Goal: Use online tool/utility: Use online tool/utility

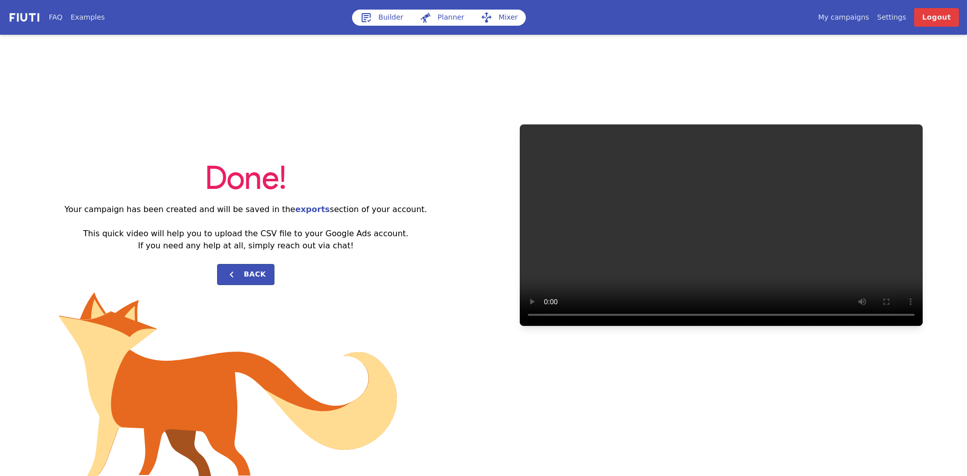
click at [383, 18] on link "Builder" at bounding box center [381, 18] width 59 height 16
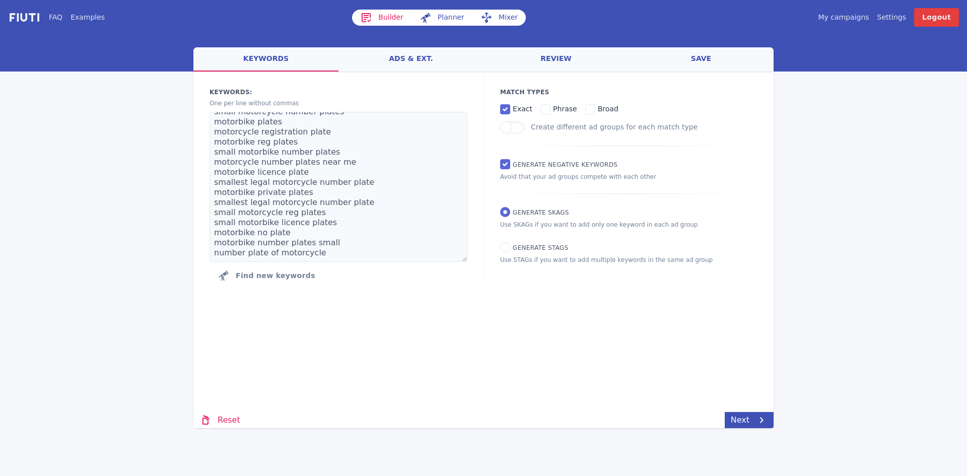
scroll to position [282, 0]
click at [747, 427] on link "Next" at bounding box center [749, 420] width 49 height 16
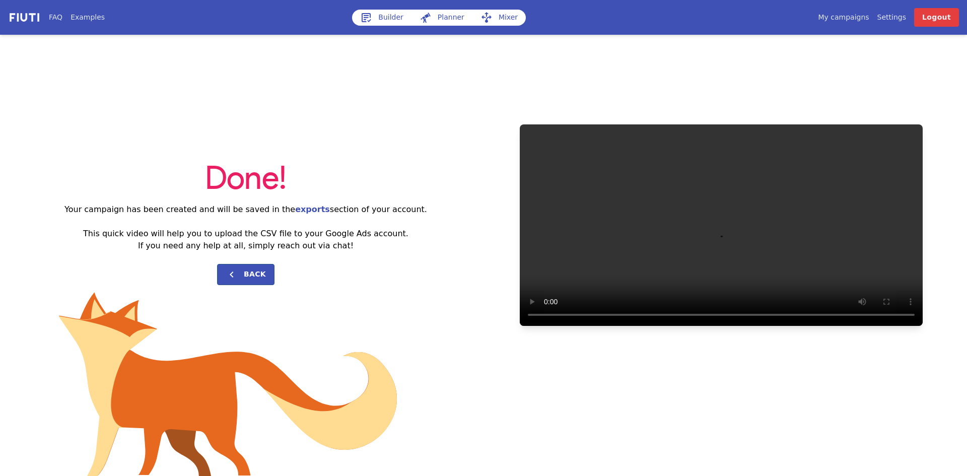
click at [381, 19] on link "Builder" at bounding box center [381, 18] width 59 height 16
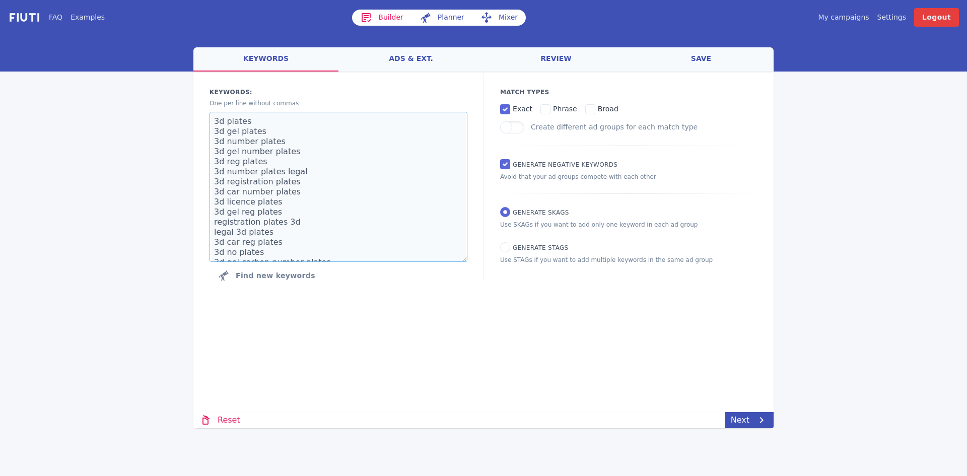
drag, startPoint x: 326, startPoint y: 253, endPoint x: 171, endPoint y: 23, distance: 278.1
click at [171, 23] on div "FAQ Examples Builder Planner Mixer My campaigns Price Settings Login Logout wel…" at bounding box center [483, 214] width 967 height 428
paste textarea "boiler repairs boiler services local boiler repair local plumbers plumbers plum…"
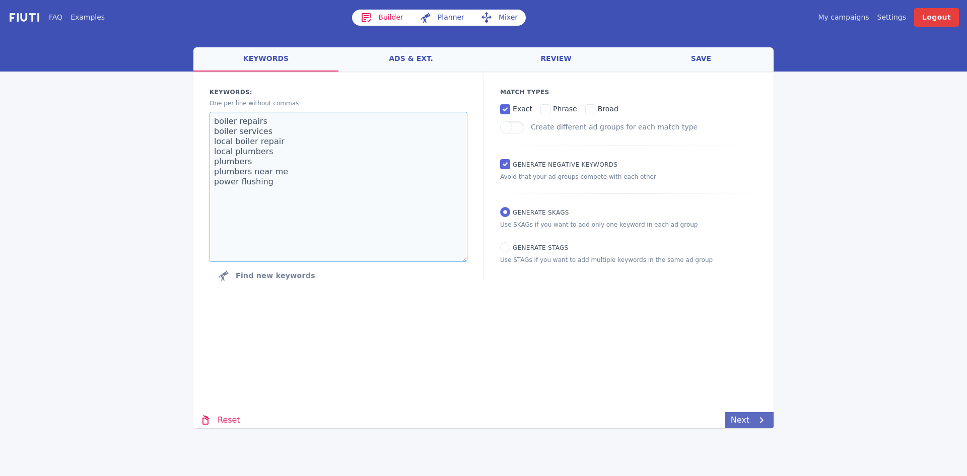
type textarea "boiler repairs boiler services local boiler repair local plumbers plumbers plum…"
click at [744, 421] on link "Next" at bounding box center [749, 420] width 49 height 16
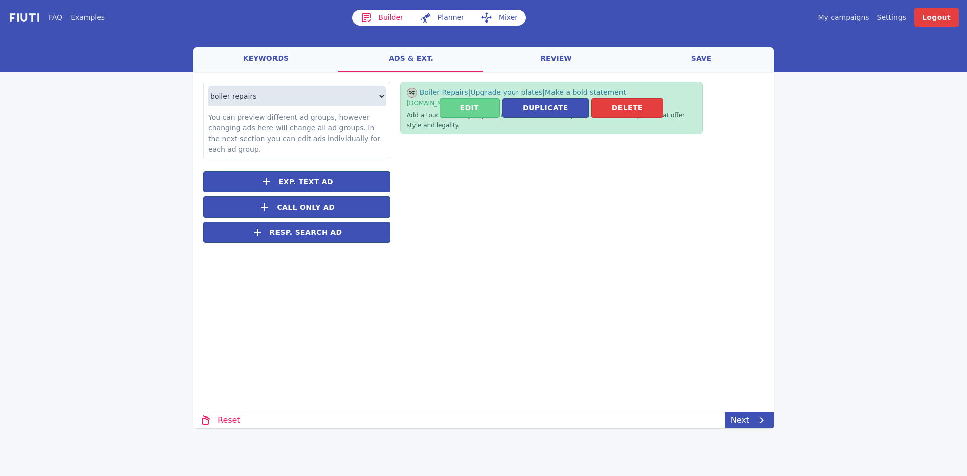
click at [473, 116] on button "Edit" at bounding box center [470, 108] width 60 height 20
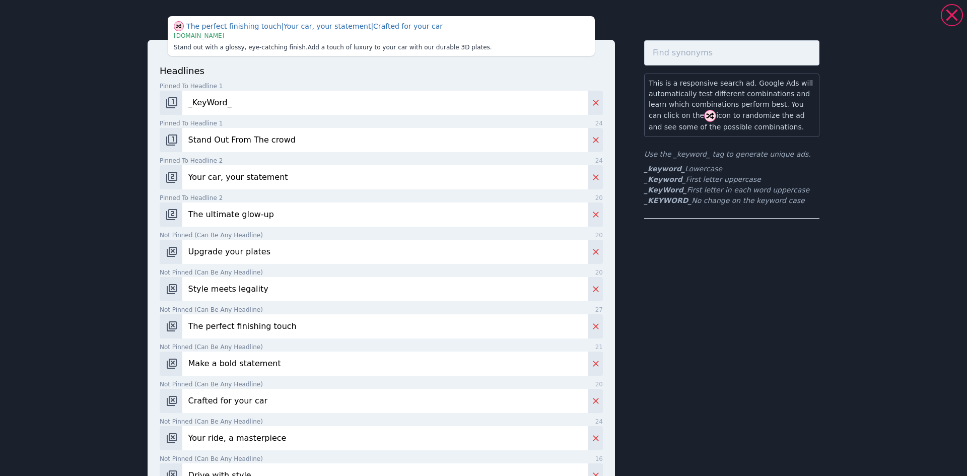
click at [121, 140] on div "The perfect finishing touch | Your car, your statement | Crafted for your car |…" at bounding box center [484, 419] width 726 height 831
drag, startPoint x: 237, startPoint y: 141, endPoint x: 207, endPoint y: 142, distance: 30.3
click at [207, 142] on input "5 Star rated" at bounding box center [385, 140] width 406 height 24
type input "5 Star Rated"
drag, startPoint x: 299, startPoint y: 177, endPoint x: 131, endPoint y: 176, distance: 167.3
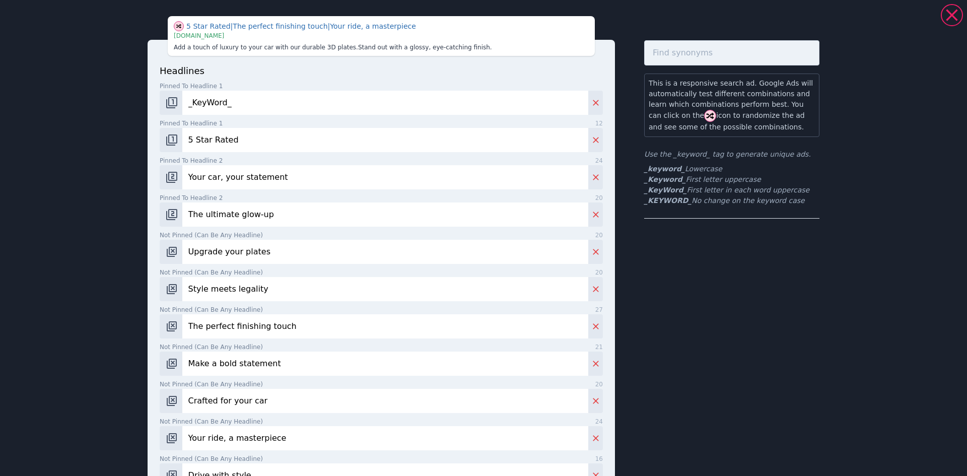
click at [131, 176] on div "5 Star Rated | The perfect finishing touch | Your ride, a masterpiece | www.jdm…" at bounding box center [484, 419] width 726 height 831
type input "Contact Us Today"
drag, startPoint x: 192, startPoint y: 218, endPoint x: 129, endPoint y: 219, distance: 62.5
click at [129, 219] on div "Style meets legality | Contact Us Today | Upgrade your plates | www.jdmplates.c…" at bounding box center [484, 419] width 726 height 831
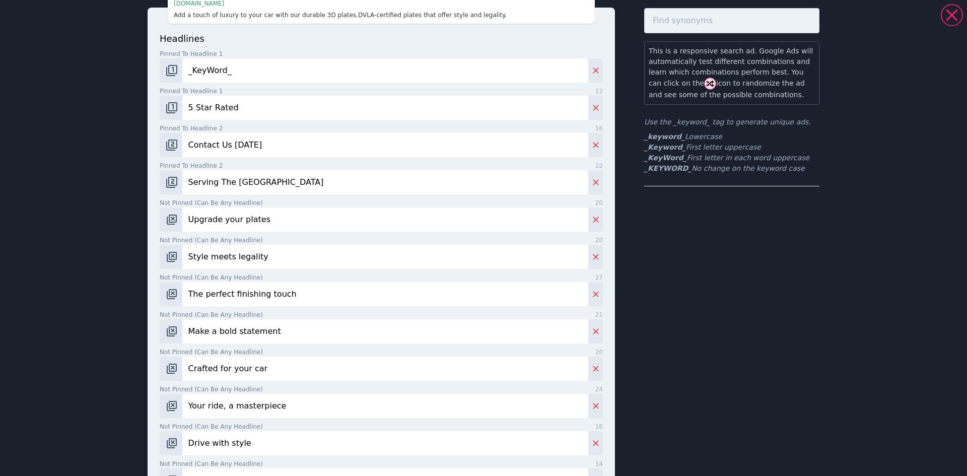
scroll to position [50, 0]
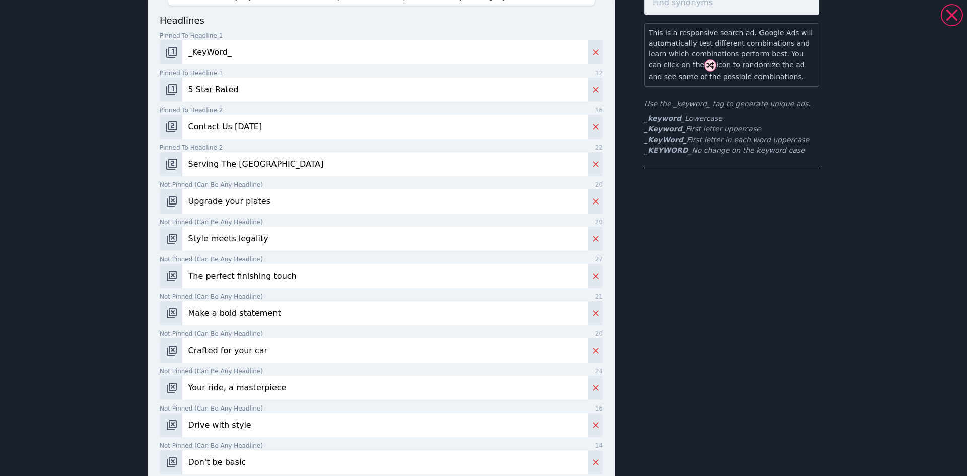
type input "Serving The North East"
drag, startPoint x: 266, startPoint y: 203, endPoint x: 46, endPoint y: 210, distance: 219.8
click at [46, 210] on div "5 Star Rated | Serving The North East | Don't be basic | www.jdmplates.co.uk Ad…" at bounding box center [483, 238] width 967 height 476
type input "Over 20 Years Experience"
drag, startPoint x: 270, startPoint y: 239, endPoint x: 128, endPoint y: 248, distance: 141.8
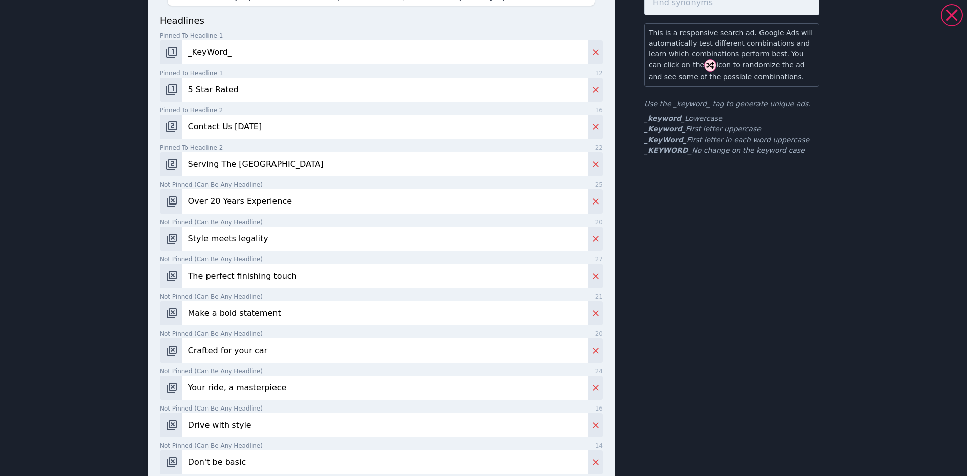
click at [128, 248] on div "Boiler Repairs | Contact Us Today | Over 20 Years Experience | www.jdmplates.co…" at bounding box center [484, 369] width 726 height 831
type input "Urgent Boiler Repairs"
drag, startPoint x: 302, startPoint y: 278, endPoint x: 107, endPoint y: 286, distance: 194.6
click at [107, 288] on div "Urgent Boiler Repairs | Crafted for your car | Don't be basic | www.jdmplates.c…" at bounding box center [483, 238] width 967 height 476
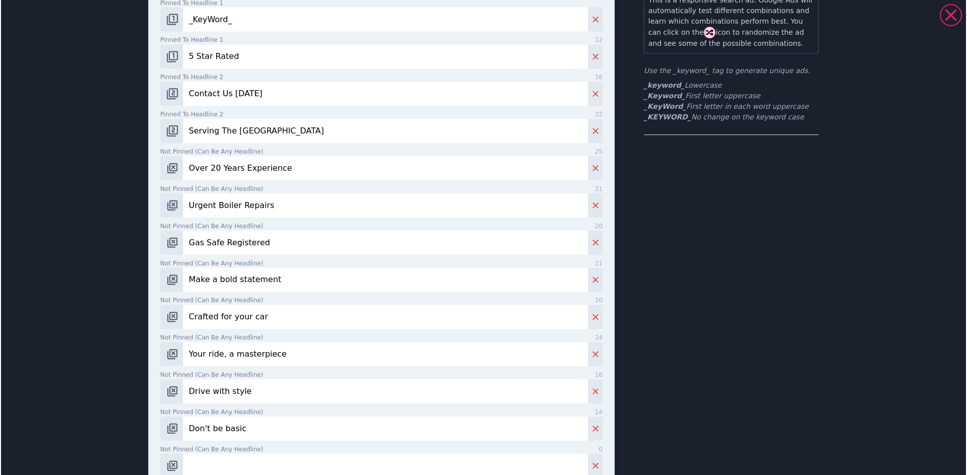
scroll to position [101, 0]
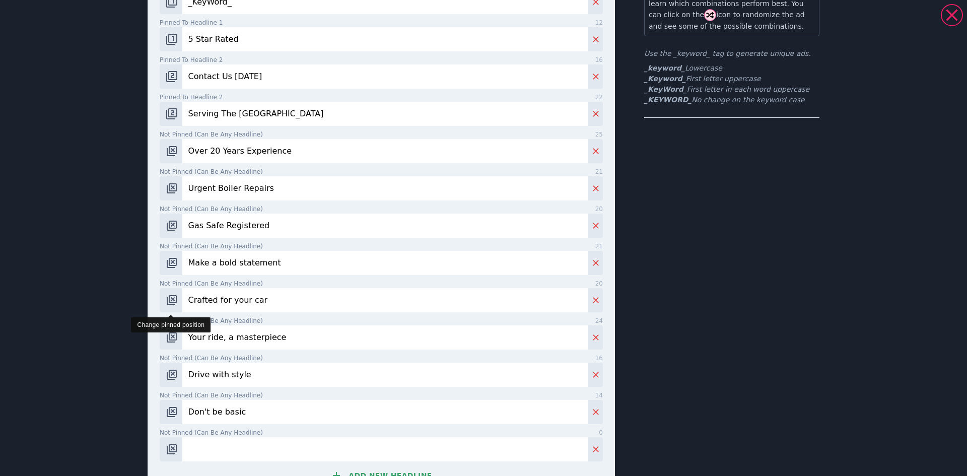
drag, startPoint x: 337, startPoint y: 302, endPoint x: 172, endPoint y: 311, distance: 165.0
click at [172, 311] on div "Crafted for your car" at bounding box center [381, 300] width 443 height 24
click at [288, 221] on input "Gas Safe Registered" at bounding box center [385, 226] width 406 height 24
drag, startPoint x: 280, startPoint y: 261, endPoint x: 64, endPoint y: 345, distance: 230.6
click at [116, 273] on div "Gas Safe Registered | Make a bold statement | Over 20 Years Experience | www.jd…" at bounding box center [483, 238] width 967 height 476
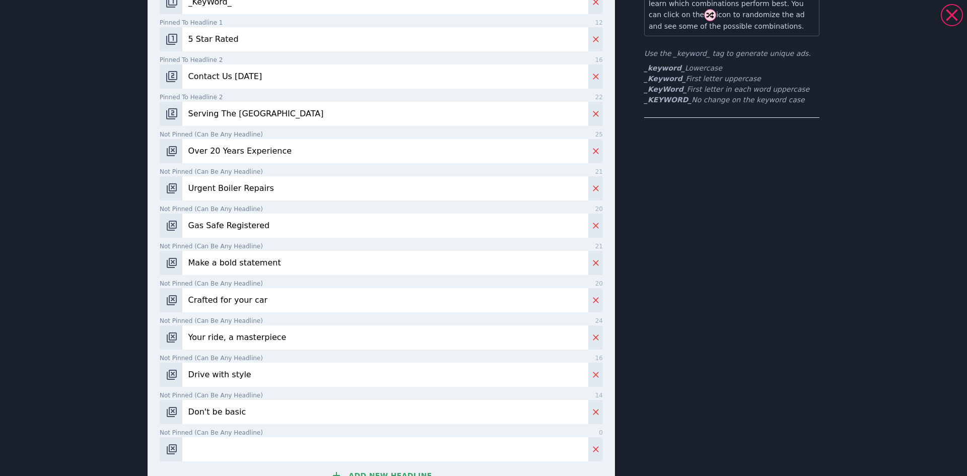
click at [281, 228] on input "Gas Safe Registered" at bounding box center [385, 226] width 406 height 24
type input "Gas Safe Registered Engineers"
drag, startPoint x: 272, startPoint y: 260, endPoint x: 6, endPoint y: 260, distance: 266.0
click at [6, 260] on div "Gas Safe Registered Engineers | Your ride, a masterpiece | Urgent Boiler Repair…" at bounding box center [483, 238] width 967 height 476
drag, startPoint x: 113, startPoint y: 298, endPoint x: 85, endPoint y: 298, distance: 28.7
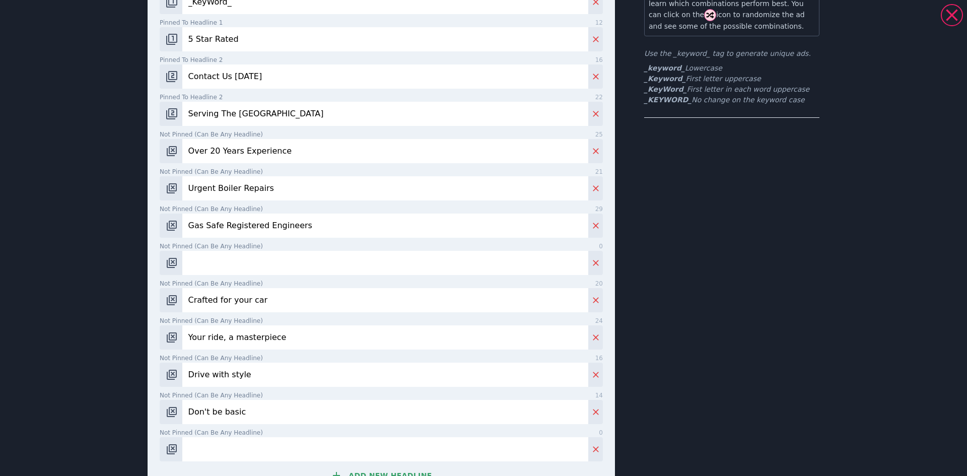
click at [85, 298] on div "Don't be basic | Serving The North East | Your ride, a masterpiece | www.jdmpla…" at bounding box center [483, 238] width 967 height 476
drag, startPoint x: 309, startPoint y: 339, endPoint x: 59, endPoint y: 343, distance: 249.4
click at [59, 342] on div "Don't be basic | Serving The North East | Your ride, a masterpiece | www.jdmpla…" at bounding box center [483, 238] width 967 height 476
drag, startPoint x: 268, startPoint y: 375, endPoint x: 85, endPoint y: 381, distance: 182.5
click at [85, 381] on div "Don't be basic | Serving The North East | Your ride, a masterpiece | www.jdmpla…" at bounding box center [483, 238] width 967 height 476
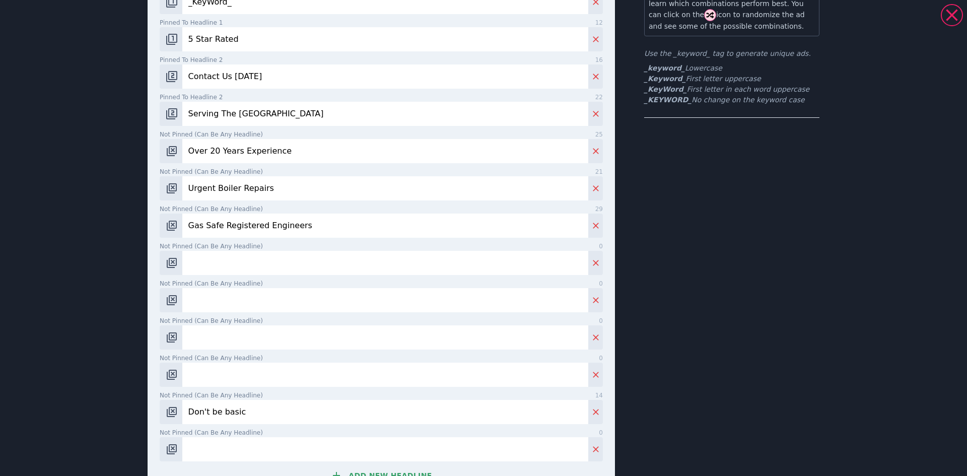
drag, startPoint x: 98, startPoint y: 413, endPoint x: 89, endPoint y: 420, distance: 11.9
click at [93, 413] on div "Don't be basic | Serving The North East | Your ride, a masterpiece | www.jdmpla…" at bounding box center [483, 238] width 967 height 476
paste input "Comprehensive Boiler Services"
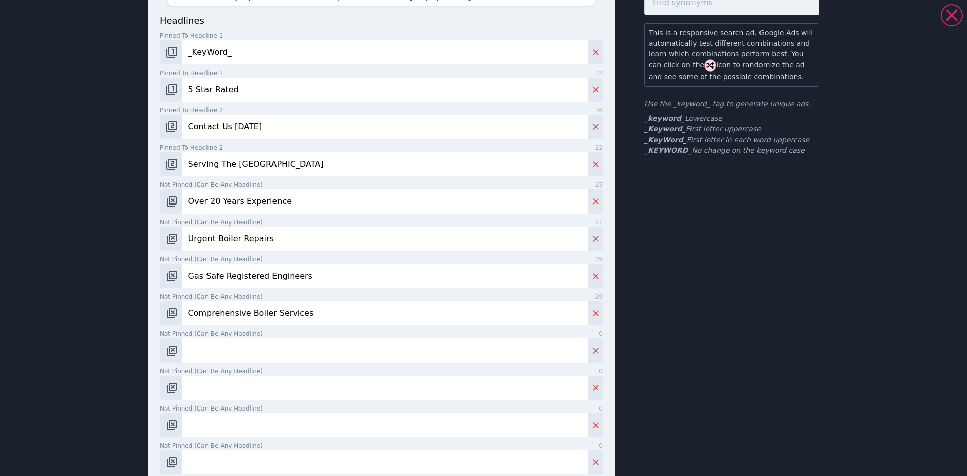
scroll to position [252, 0]
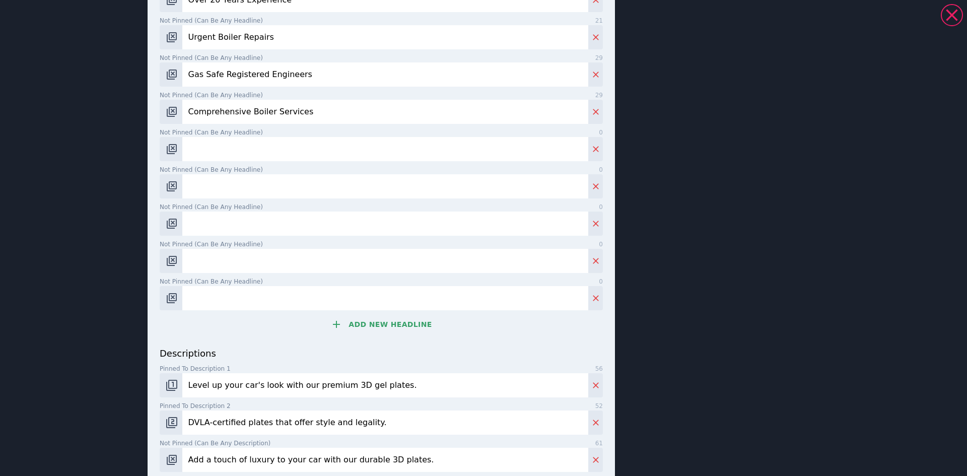
type input "Comprehensive Boiler Services"
drag, startPoint x: 362, startPoint y: 387, endPoint x: 96, endPoint y: 389, distance: 265.5
click at [97, 389] on div "5 Star Rated | Comprehensive Boiler Services | Gas Safe Registered Engineers | …" at bounding box center [483, 238] width 967 height 476
paste input "Gas boiler installation by local experts"
click at [352, 388] on input "Gas boiler installation by local experts" at bounding box center [385, 385] width 406 height 24
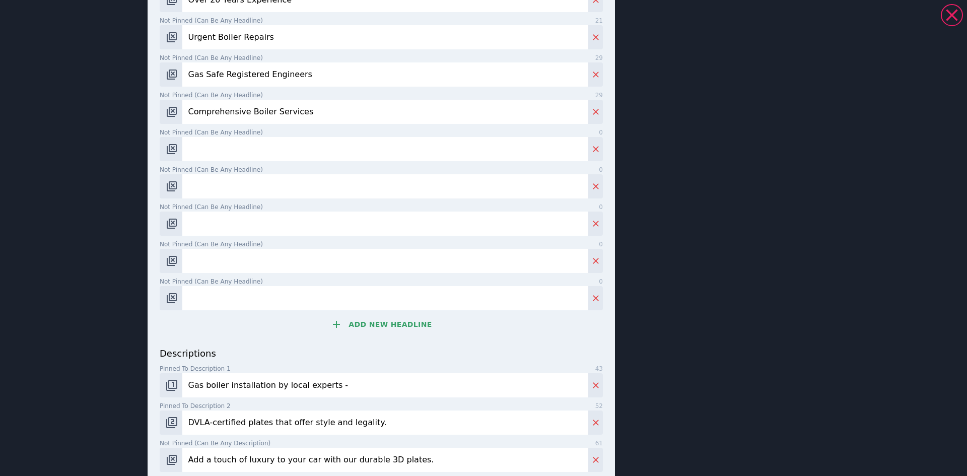
paste input "Boiler repairs with lasting results"
click at [201, 383] on input "Gas boiler installation by local experts - Boiler repairs with lasting results" at bounding box center [385, 385] width 406 height 24
click at [223, 383] on input "Gas Boiler installation by local experts - Boiler repairs with lasting results" at bounding box center [385, 385] width 406 height 24
drag, startPoint x: 268, startPoint y: 386, endPoint x: 246, endPoint y: 374, distance: 24.8
click at [259, 384] on input "Gas Boiler Installation by local experts - Boiler repairs with lasting results" at bounding box center [385, 385] width 406 height 24
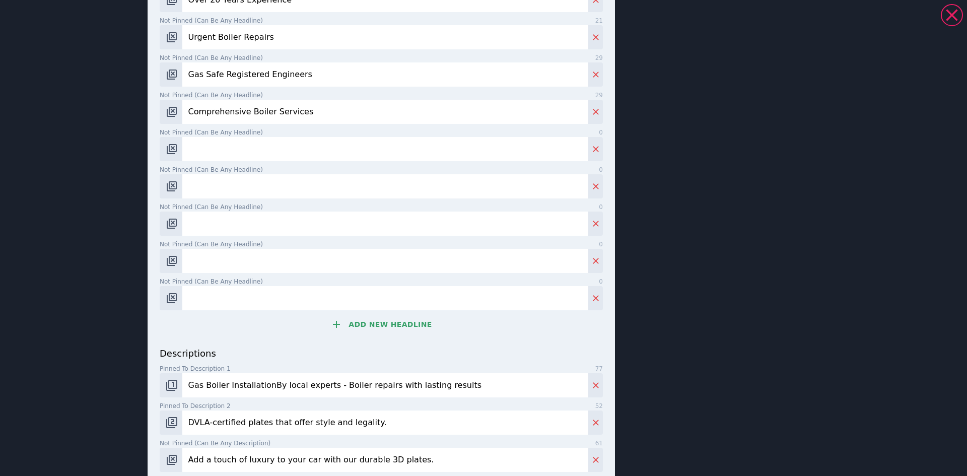
click at [258, 387] on input "Gas Boiler InstallationBy local experts - Boiler repairs with lasting results" at bounding box center [385, 385] width 406 height 24
click at [259, 384] on input "Gas Boiler InstallationBy local experts - Boiler repairs with lasting results" at bounding box center [385, 385] width 406 height 24
click at [275, 384] on input "Gas Boiler Installation By local experts - Boiler repairs with lasting results" at bounding box center [385, 385] width 406 height 24
click at [275, 385] on input "Gas Boiler Installation By lLocal experts - Boiler repairs with lasting results" at bounding box center [385, 385] width 406 height 24
click at [295, 387] on input "Gas Boiler Installation By Local experts - Boiler repairs with lasting results" at bounding box center [385, 385] width 406 height 24
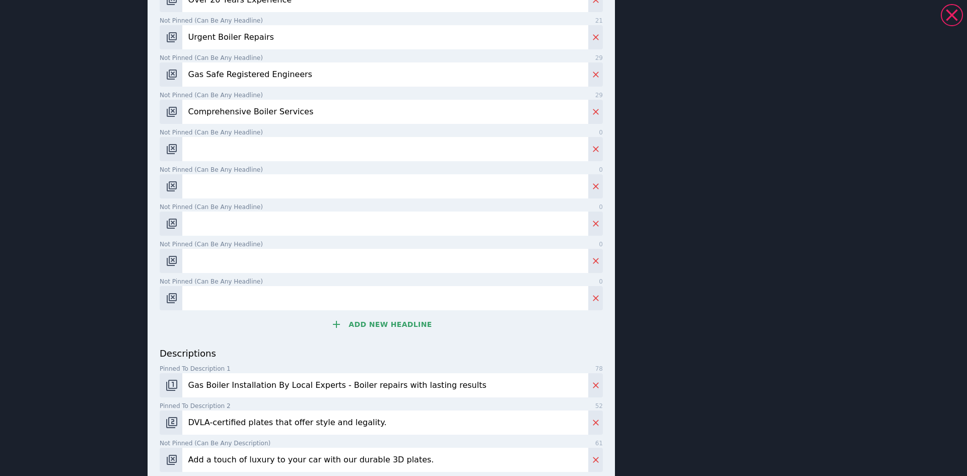
click at [352, 384] on input "Gas Boiler Installation By Local Experts - Boiler repairs with lasting results" at bounding box center [385, 385] width 406 height 24
click at [382, 388] on input "Gas Boiler Installation By Local Experts - Boiler Repairs with lasting results" at bounding box center [385, 385] width 406 height 24
drag, startPoint x: 397, startPoint y: 386, endPoint x: 396, endPoint y: 391, distance: 5.3
click at [396, 391] on input "Gas Boiler Installation By Local Experts - Boiler Repairs with lasting results" at bounding box center [385, 385] width 406 height 24
type input "Gas Boiler Installation By Local Experts - Boiler Repairs with lasting results"
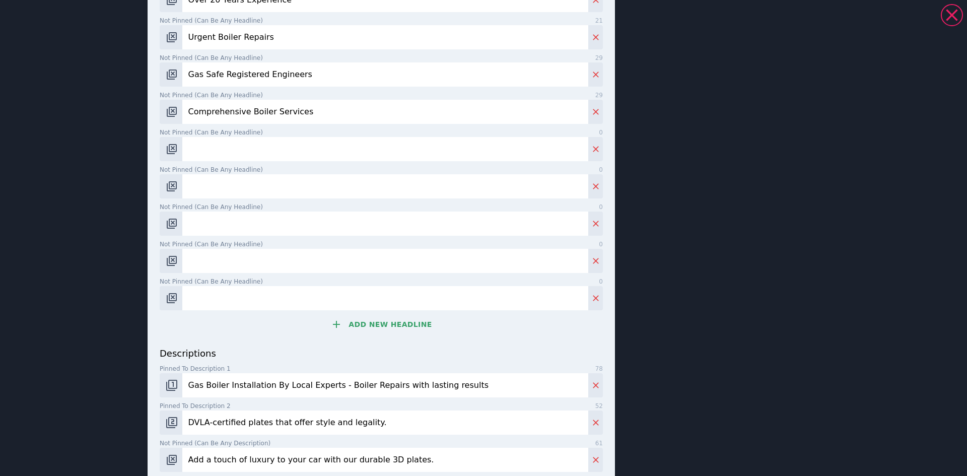
click at [219, 156] on input "Not pinned (Can be any headline) 0" at bounding box center [385, 149] width 406 height 24
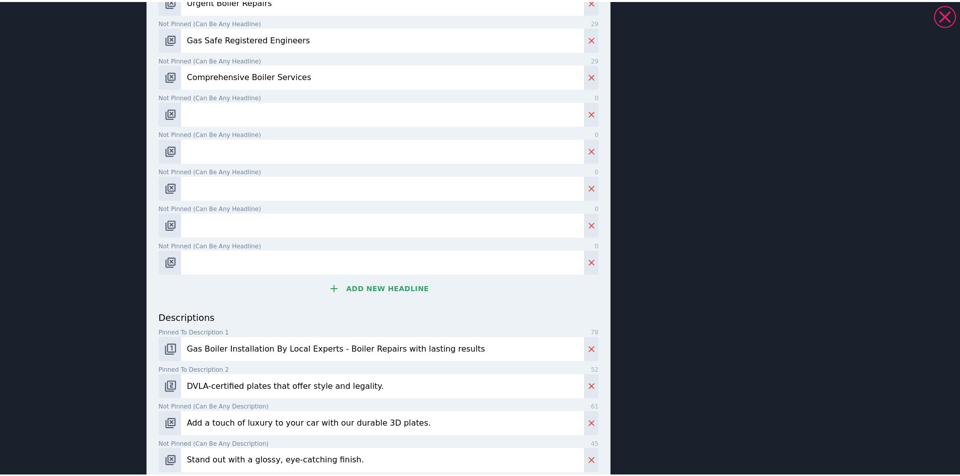
scroll to position [353, 0]
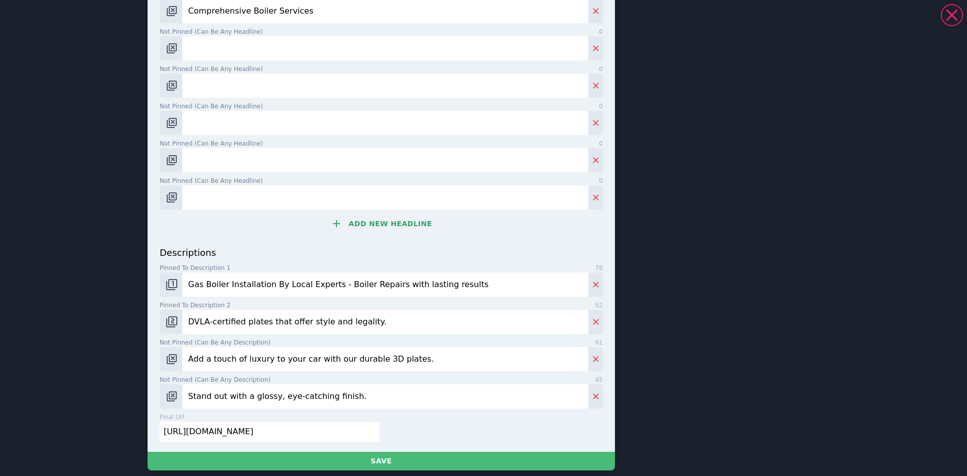
drag, startPoint x: 396, startPoint y: 319, endPoint x: 138, endPoint y: 313, distance: 258.5
click at [138, 314] on div "Boiler Repairs | Contact Us Today | Gas Safe Registered Engineers | www.jdmplat…" at bounding box center [484, 66] width 726 height 831
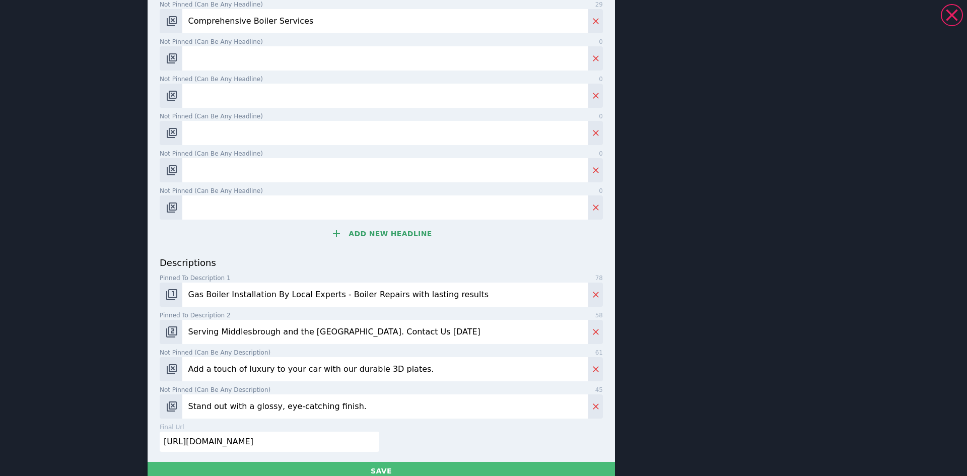
type input "Serving Middlesbrough and the North East. Contact Us Today"
drag, startPoint x: 425, startPoint y: 358, endPoint x: 113, endPoint y: 356, distance: 311.4
click at [113, 356] on div "Boiler Repairs | Serving The North East | Urgent Boiler Repairs | www.jdmplates…" at bounding box center [483, 238] width 967 height 476
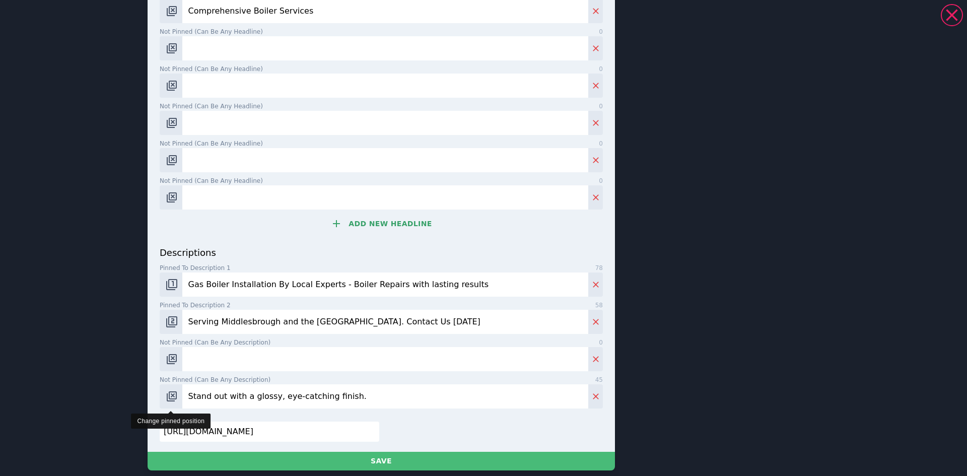
drag, startPoint x: 372, startPoint y: 396, endPoint x: 167, endPoint y: 397, distance: 205.1
click at [167, 397] on div "Stand out with a glossy, eye-catching finish." at bounding box center [381, 396] width 443 height 24
click at [338, 324] on input "Serving Middlesbrough and the North East. Contact Us Today" at bounding box center [385, 322] width 406 height 24
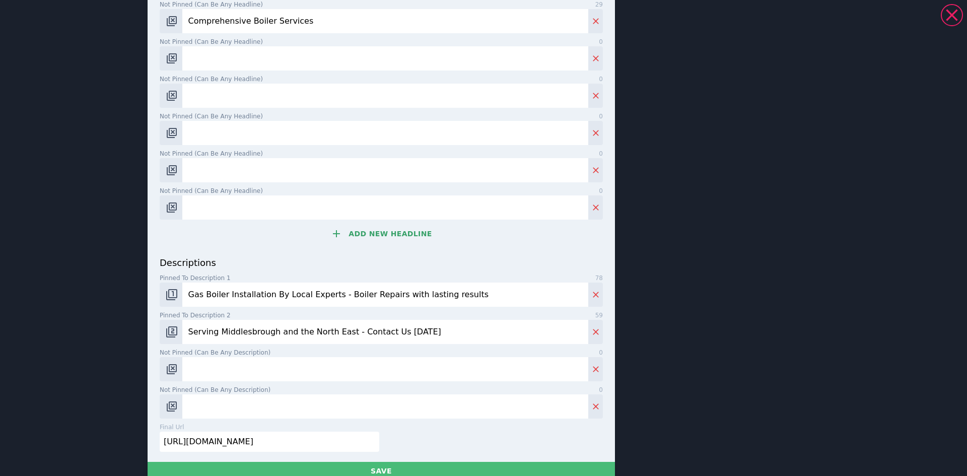
type input "Serving Middlesbrough and the North East - Contact Us Today"
click at [255, 432] on input "https://www.jdmplates.co.uk/product-category/3d-gel-plates/?_gl=1*b5vl6f*_up*MQ…" at bounding box center [270, 442] width 220 height 20
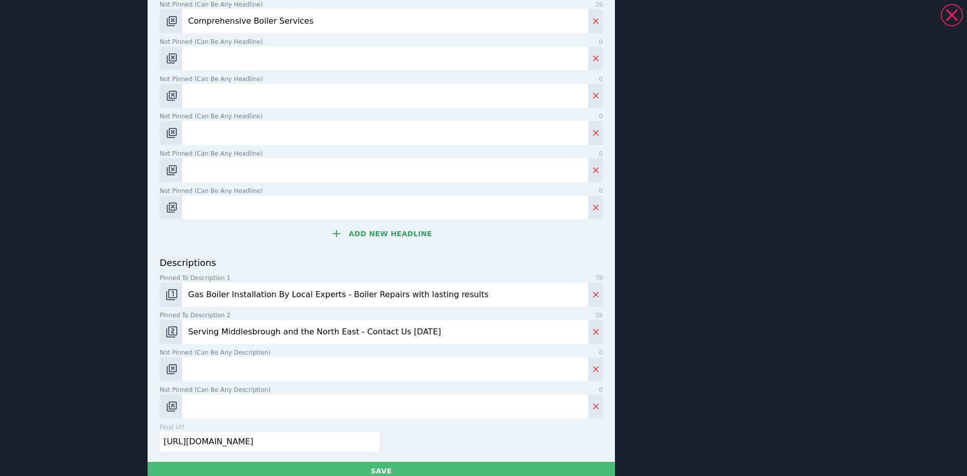
paste input "bespoke-heating.co.uk/"
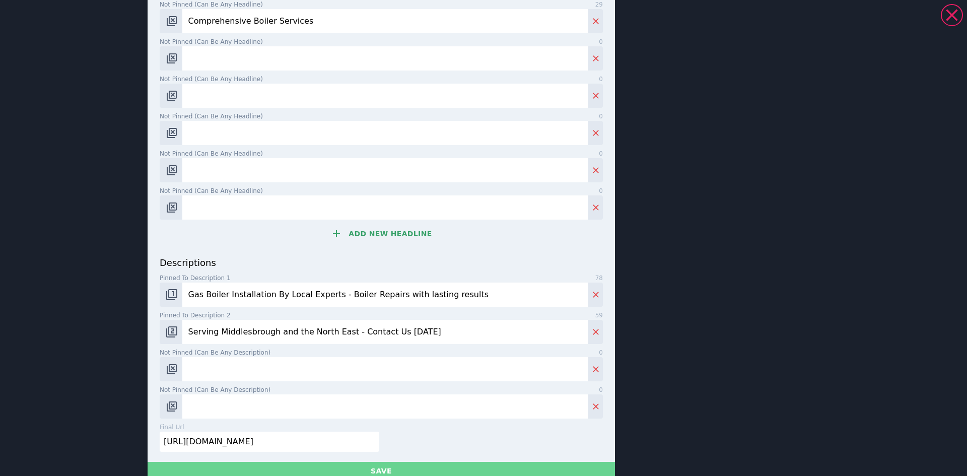
type input "https://www.bespoke-heating.co.uk/"
click at [373, 462] on button "Save" at bounding box center [382, 471] width 468 height 19
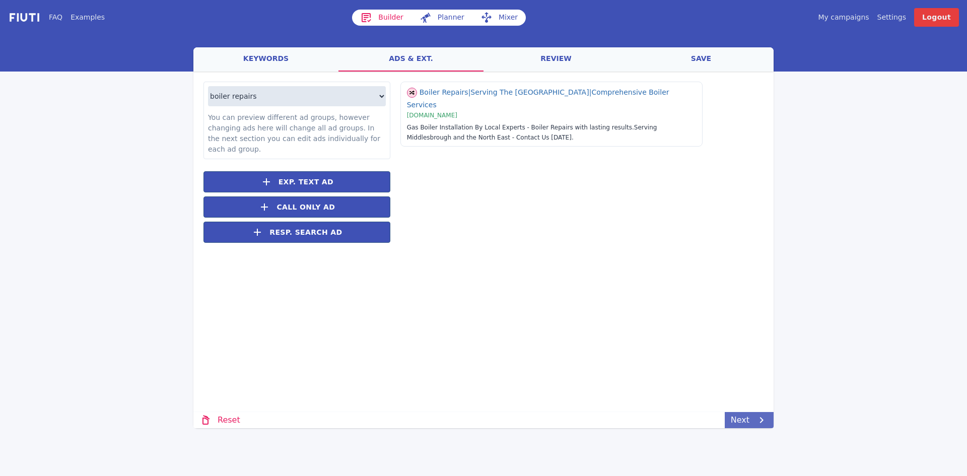
click at [742, 412] on link "Next" at bounding box center [749, 420] width 49 height 16
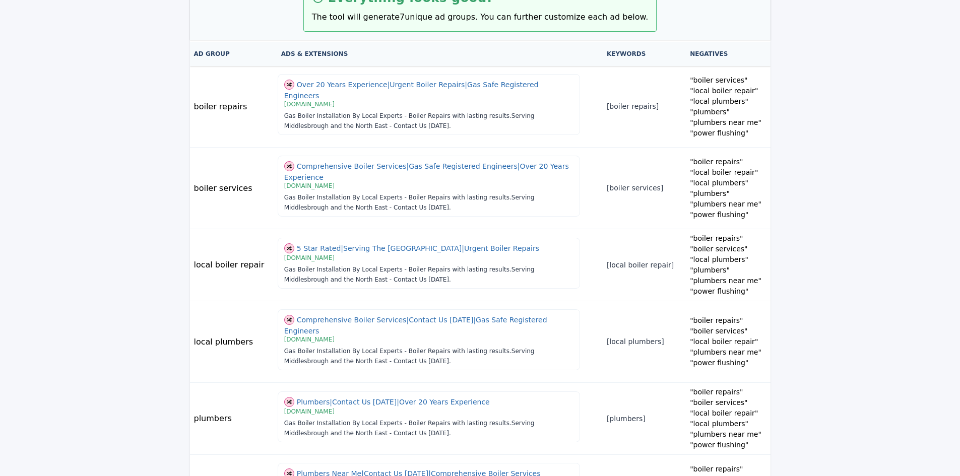
scroll to position [232, 0]
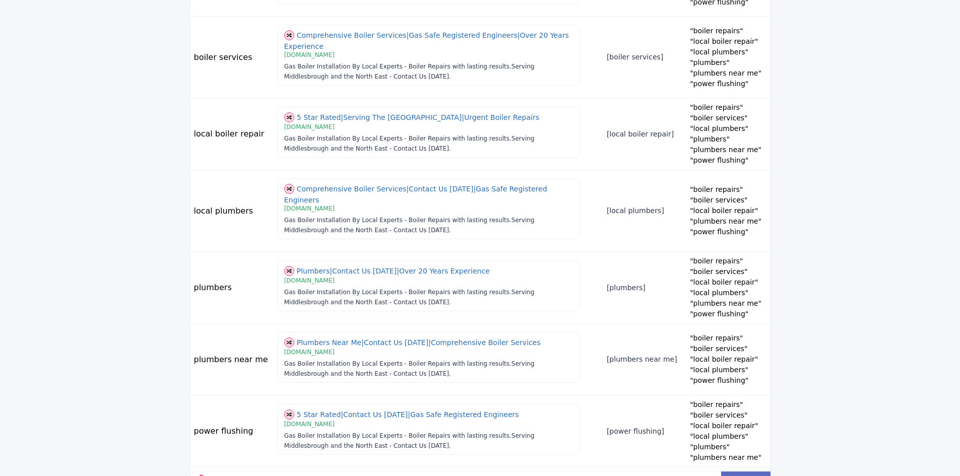
click at [740, 472] on link "Next" at bounding box center [745, 480] width 49 height 16
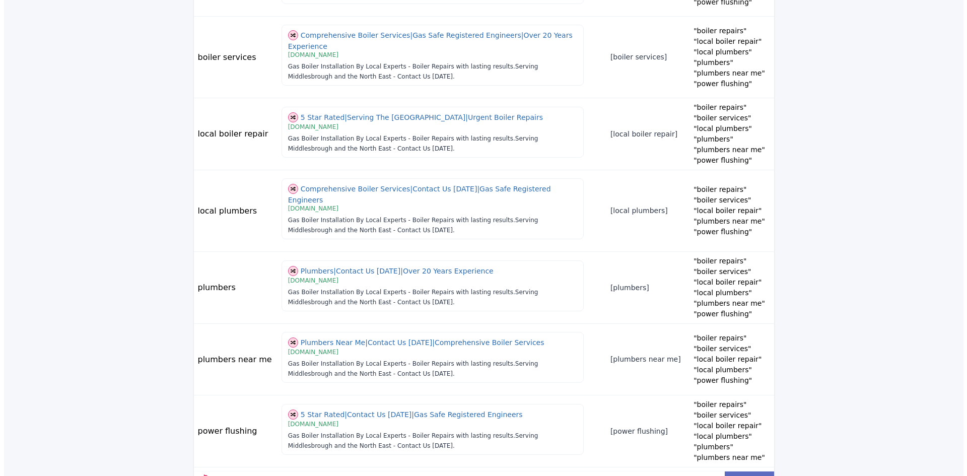
scroll to position [0, 0]
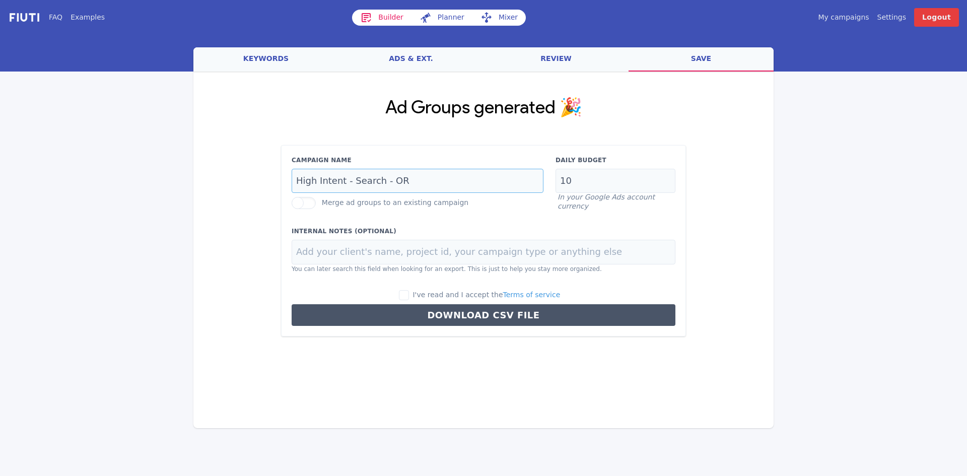
drag, startPoint x: 342, startPoint y: 180, endPoint x: 247, endPoint y: 185, distance: 94.9
click at [247, 185] on div "Ad Groups generated 🎉 Campaign Name High Intent - Search - OR Merge ad groups t…" at bounding box center [483, 217] width 580 height 291
type input "Plumbers - Search - OR"
click at [409, 295] on input "I've read and I accept the Terms of service" at bounding box center [404, 295] width 10 height 10
checkbox input "true"
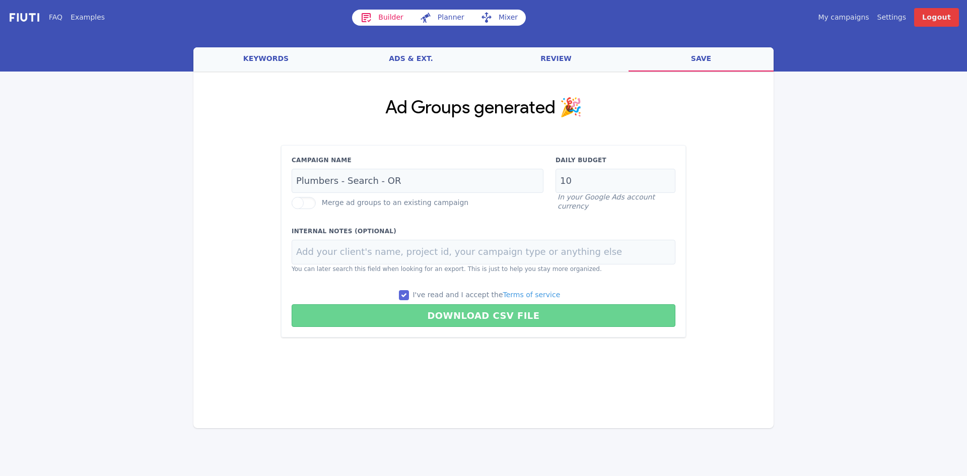
click at [451, 310] on button "Download CSV File" at bounding box center [484, 315] width 384 height 23
